Goal: Find specific page/section

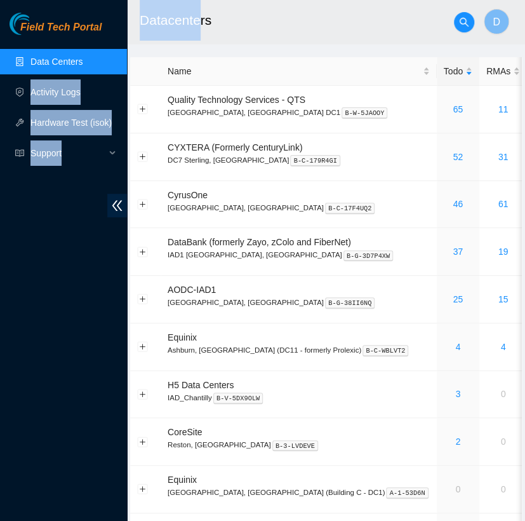
drag, startPoint x: 203, startPoint y: 43, endPoint x: 107, endPoint y: 36, distance: 96.8
click at [107, 36] on section "Field Tech Portal Data Centers Activity Logs Hardware Test (isok) Support Datac…" at bounding box center [262, 318] width 525 height 637
click at [107, 36] on div "Field Tech Portal Data Centers Activity Logs Hardware Test (isok) Support" at bounding box center [63, 267] width 127 height 508
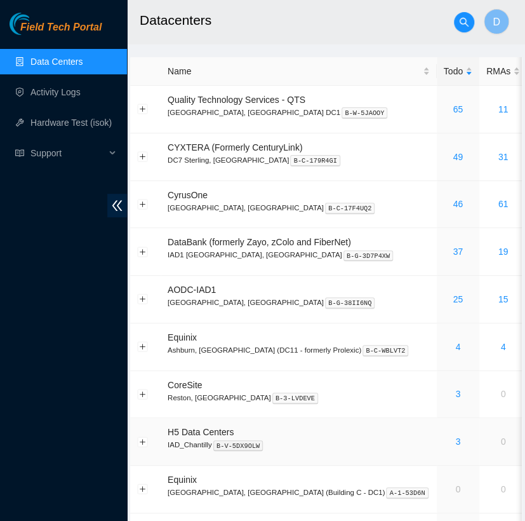
click at [444, 438] on div "3" at bounding box center [458, 441] width 29 height 14
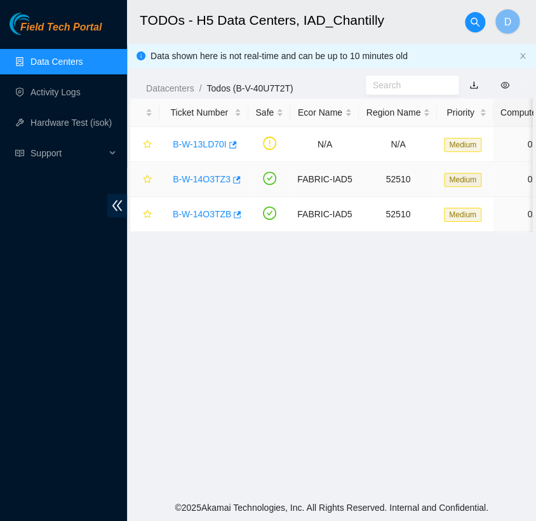
click at [208, 179] on link "B-W-14O3TZ3" at bounding box center [202, 179] width 58 height 10
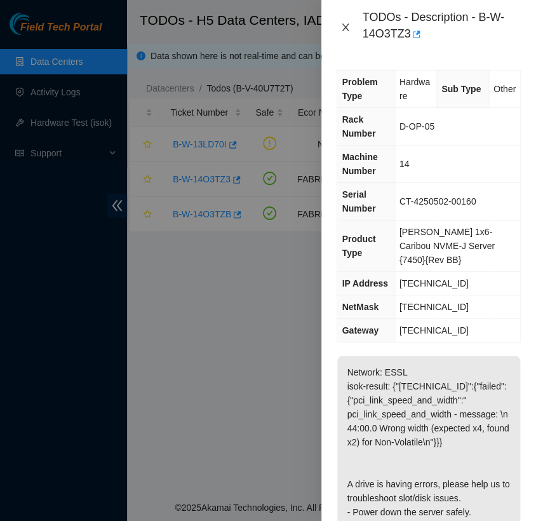
click at [343, 28] on icon "close" at bounding box center [345, 27] width 10 height 10
